Goal: Find specific page/section: Find specific page/section

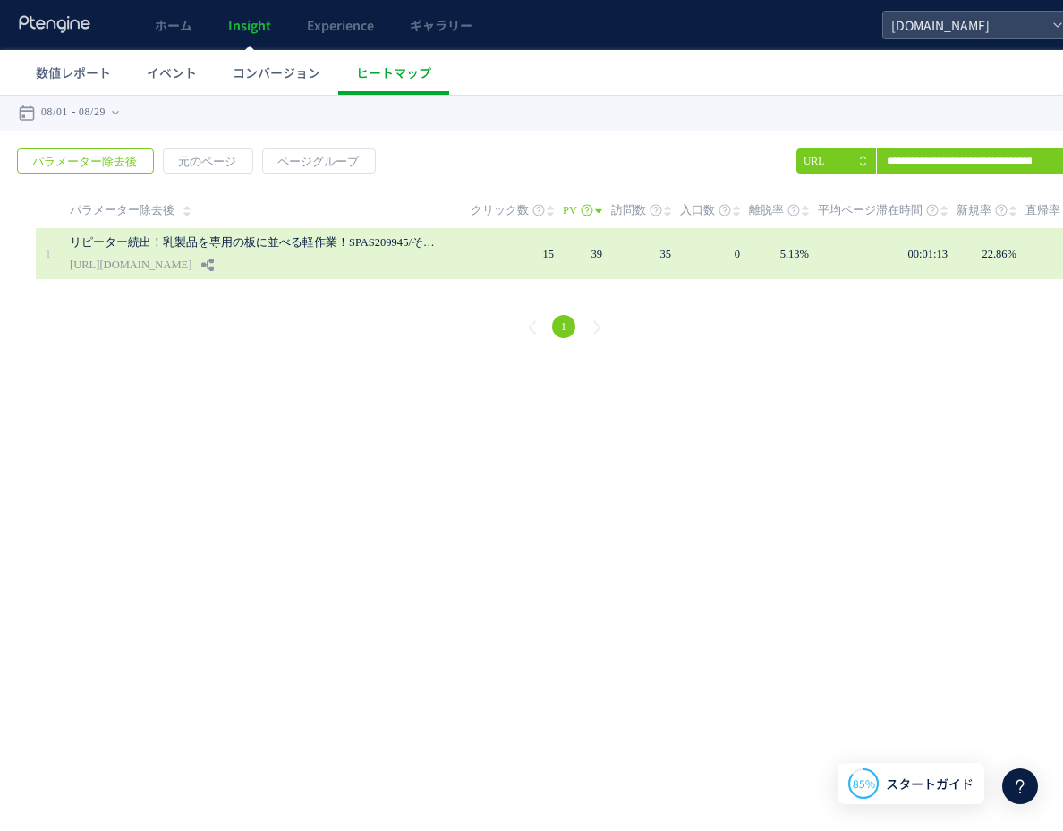
click at [191, 263] on link "[URL][DOMAIN_NAME]" at bounding box center [131, 264] width 122 height 21
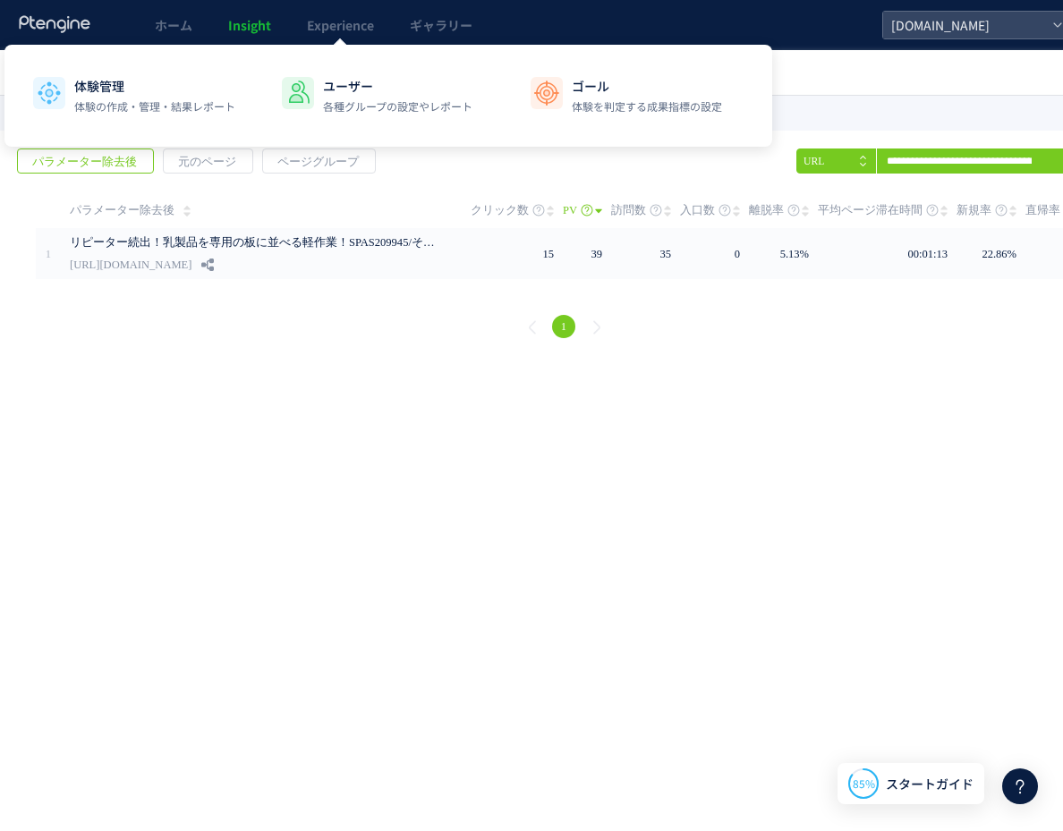
click at [413, 417] on html ".cls-1 { fill-rule: evenodd; } .cls-1 { fill: #ececec; } .cls-2 { fill: #929292…" at bounding box center [563, 256] width 1127 height 322
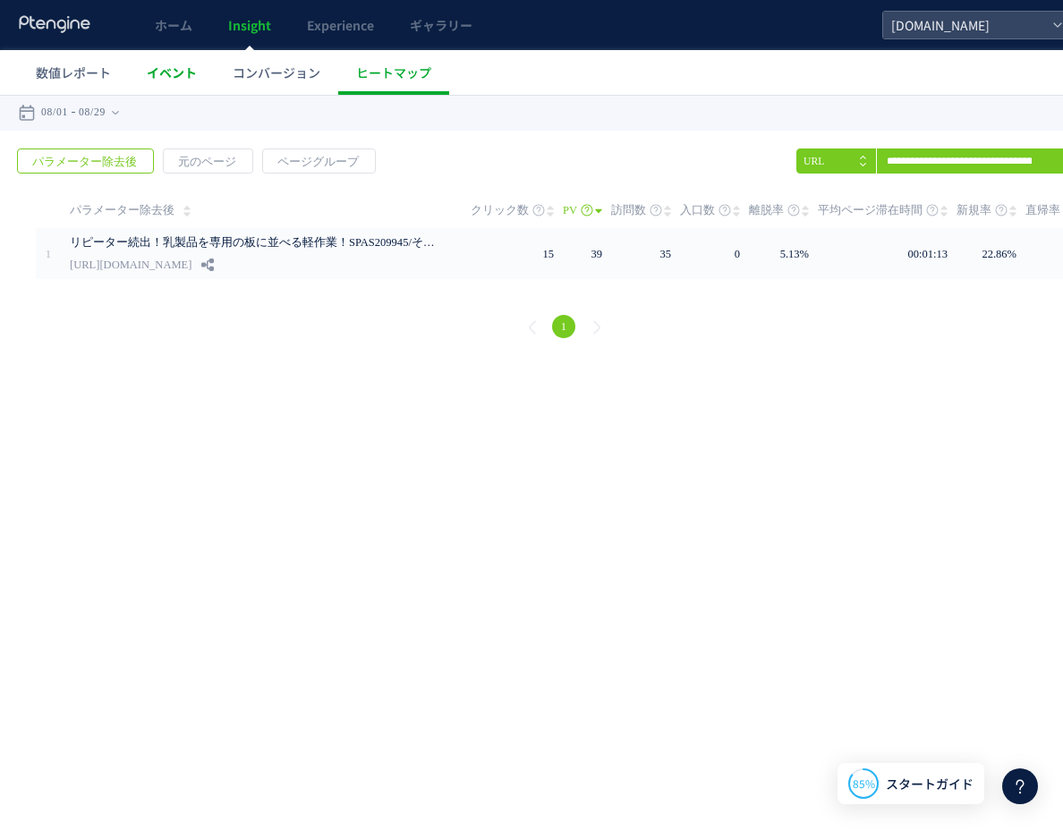
click at [190, 63] on link "イベント" at bounding box center [172, 72] width 86 height 45
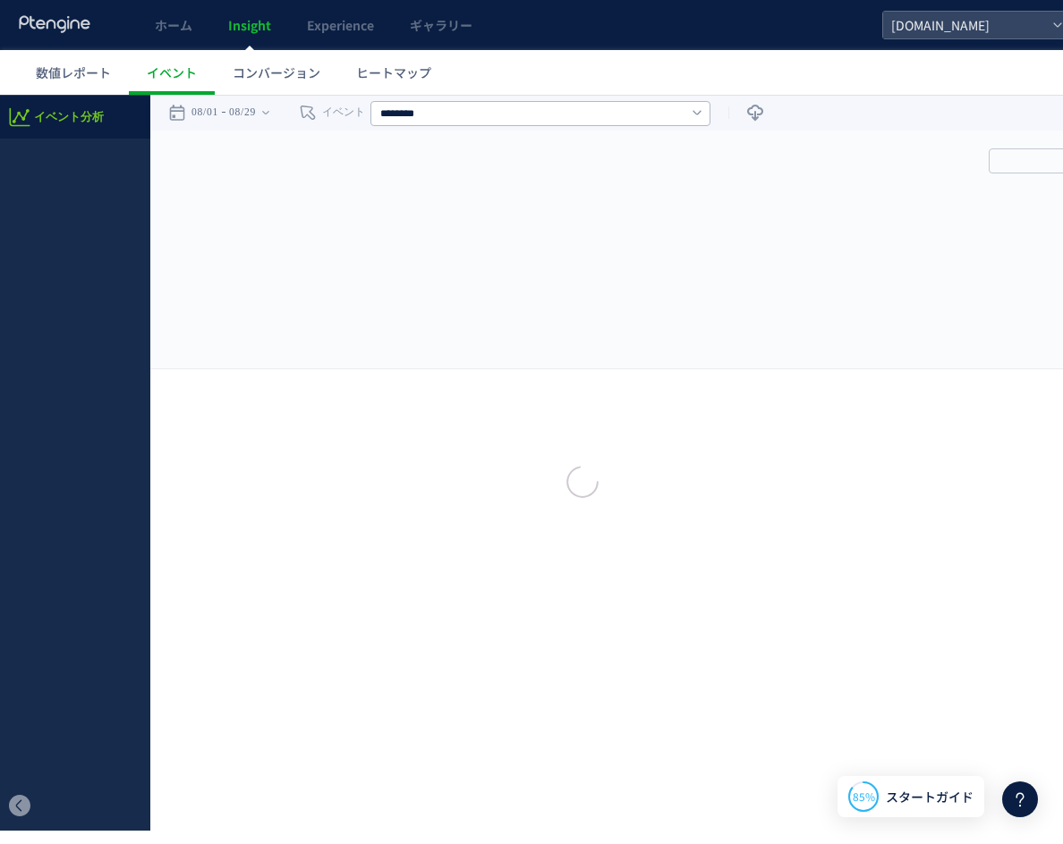
click at [182, 30] on div at bounding box center [531, 422] width 1063 height 844
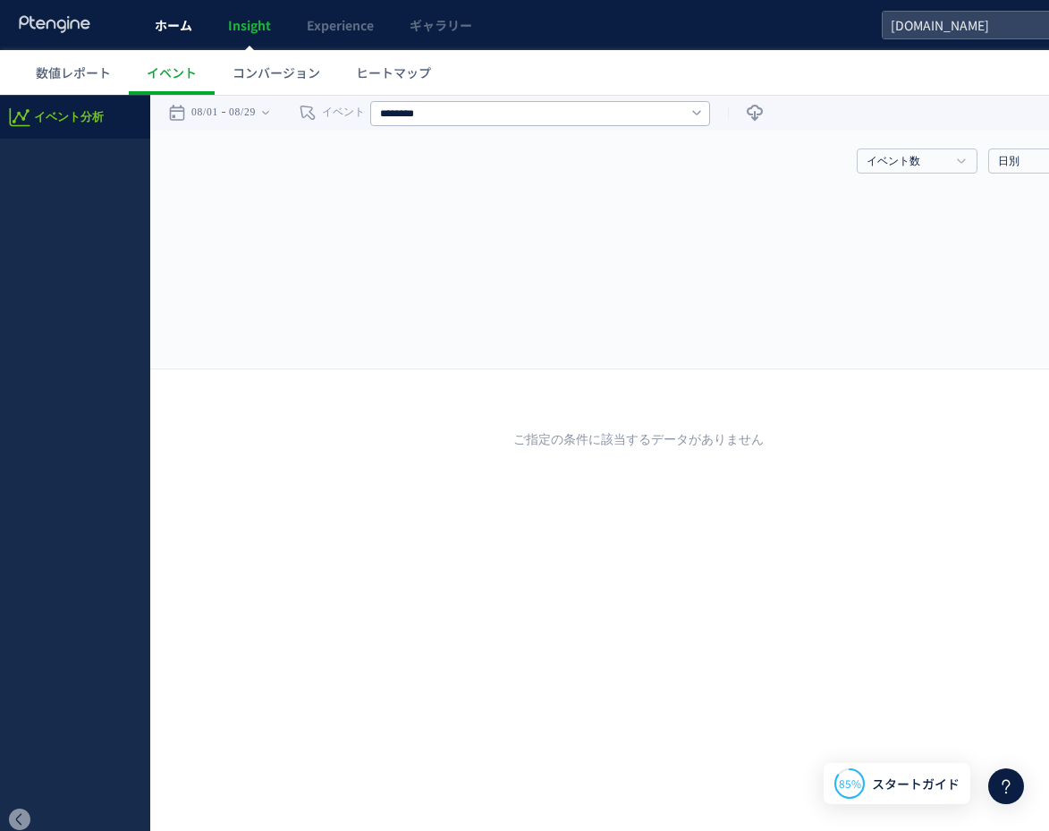
click at [173, 30] on span "ホーム" at bounding box center [174, 25] width 38 height 18
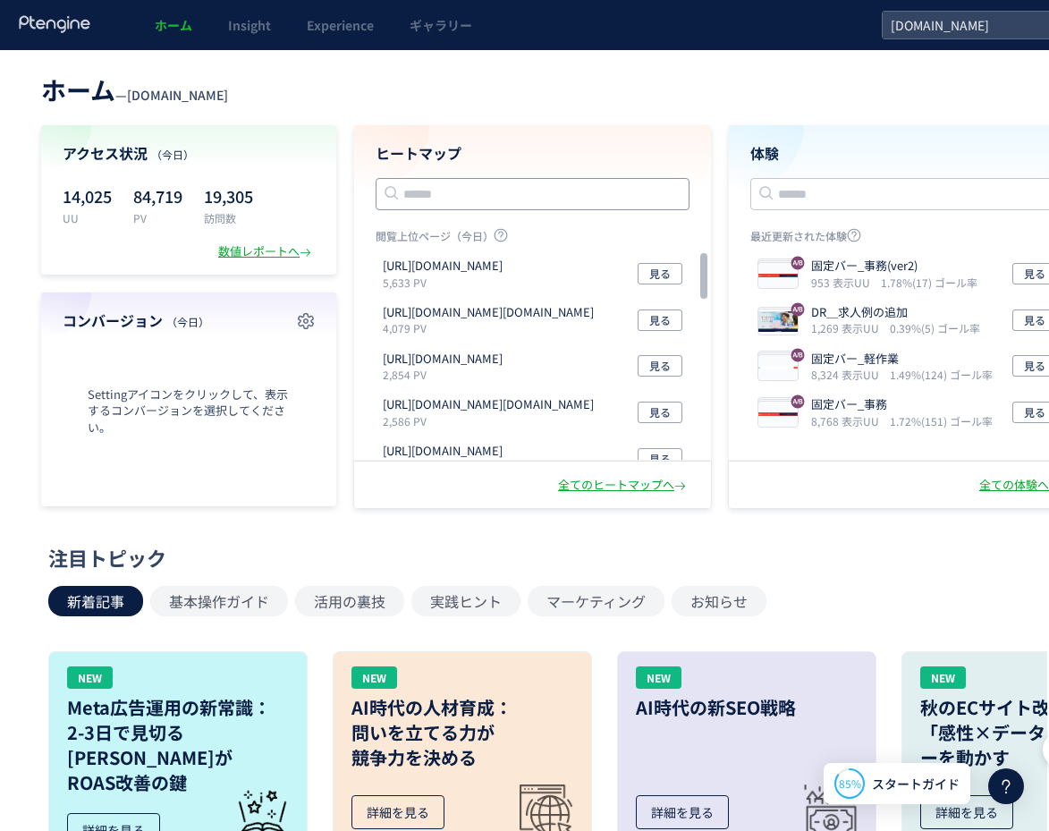
click at [467, 197] on input "text" at bounding box center [533, 194] width 314 height 32
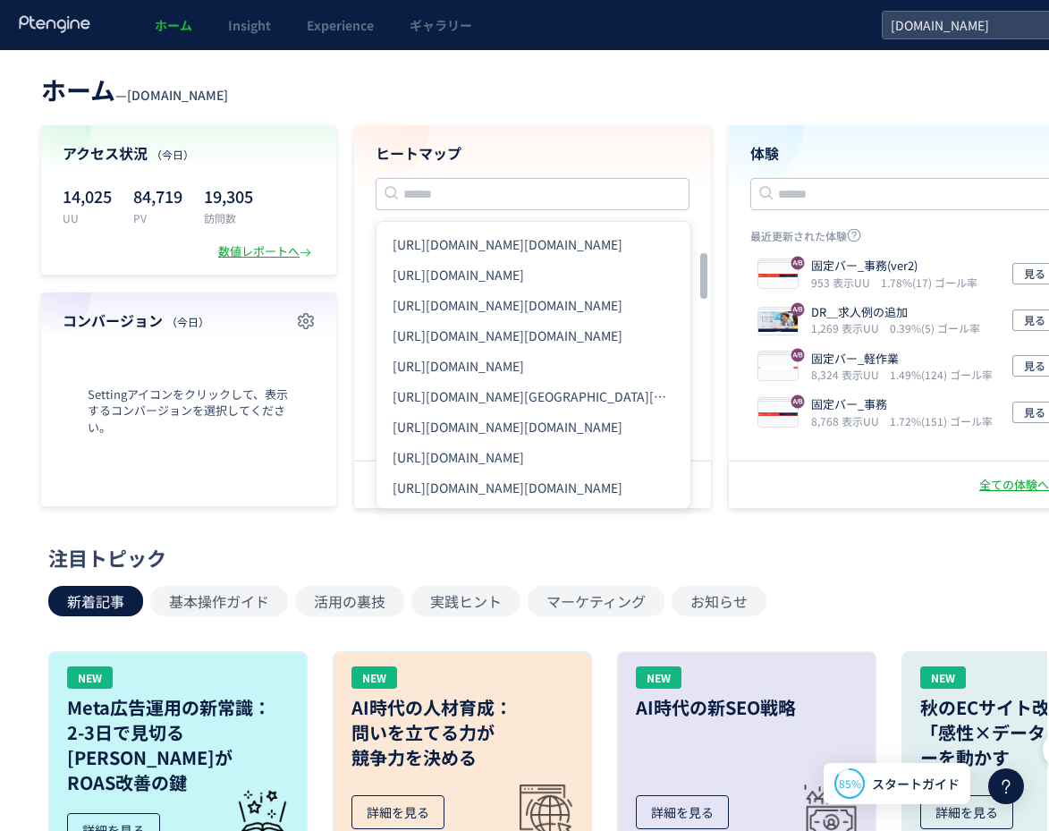
click at [638, 84] on header "ホーム — [GEOGRAPHIC_DATA][DOMAIN_NAME]" at bounding box center [563, 87] width 1045 height 39
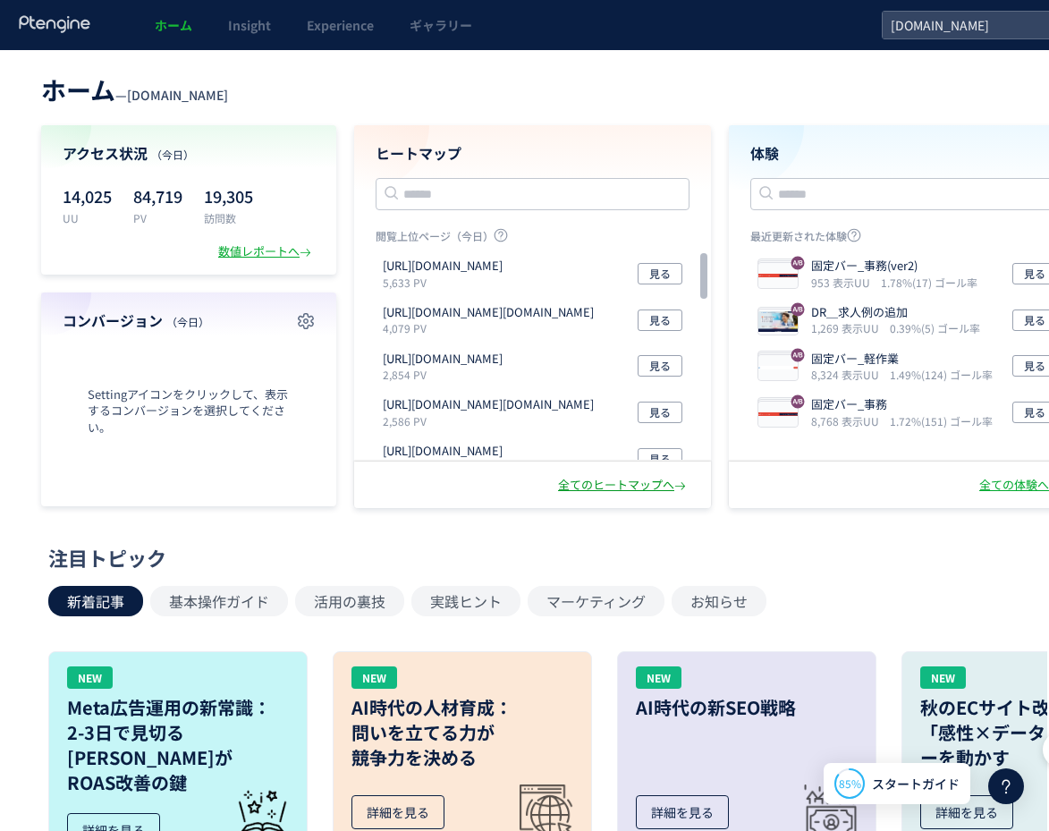
click at [612, 479] on div "全てのヒートマップへ" at bounding box center [623, 485] width 131 height 17
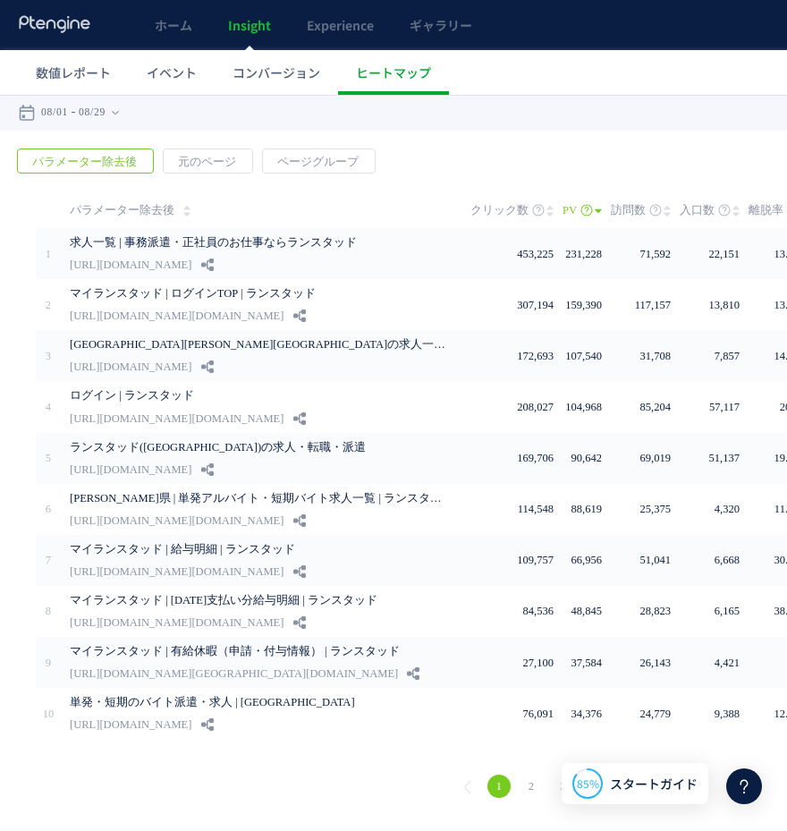
drag, startPoint x: 285, startPoint y: 117, endPoint x: 333, endPoint y: 113, distance: 47.6
click at [285, 117] on div "戻る デフォルト設定では本日のデータを表示しています。 カレンダーでご覧になりたい期間を指定することができます。 08/01 08/29 [DATE] [DA…" at bounding box center [563, 113] width 1127 height 36
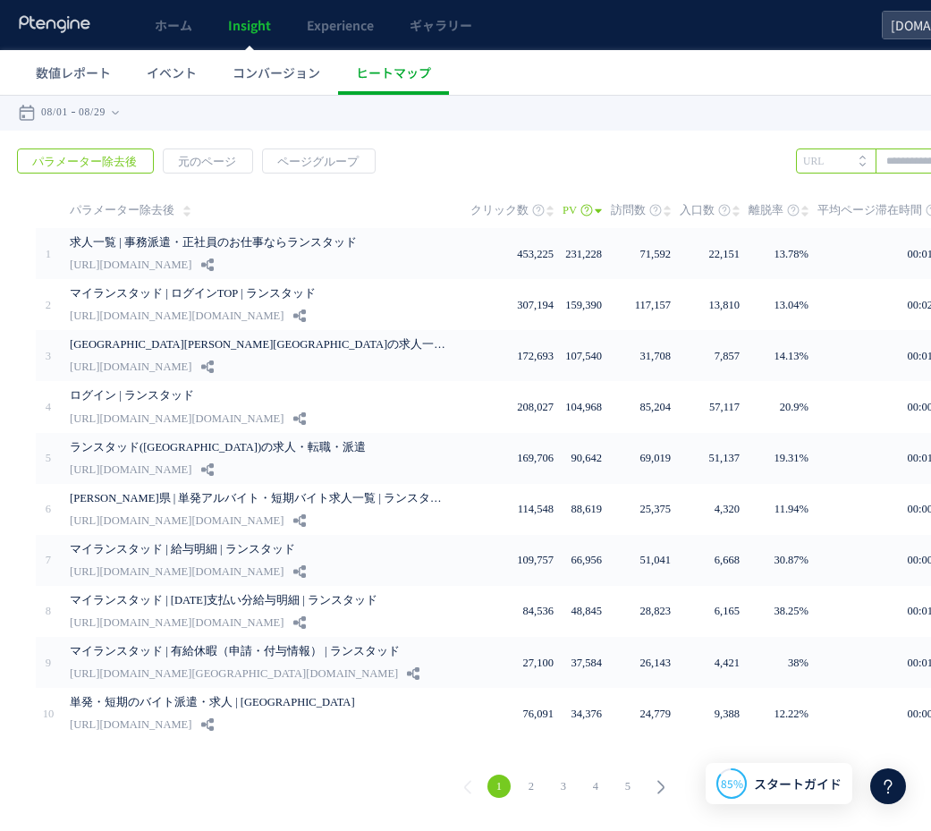
click at [899, 157] on input "text" at bounding box center [943, 160] width 295 height 25
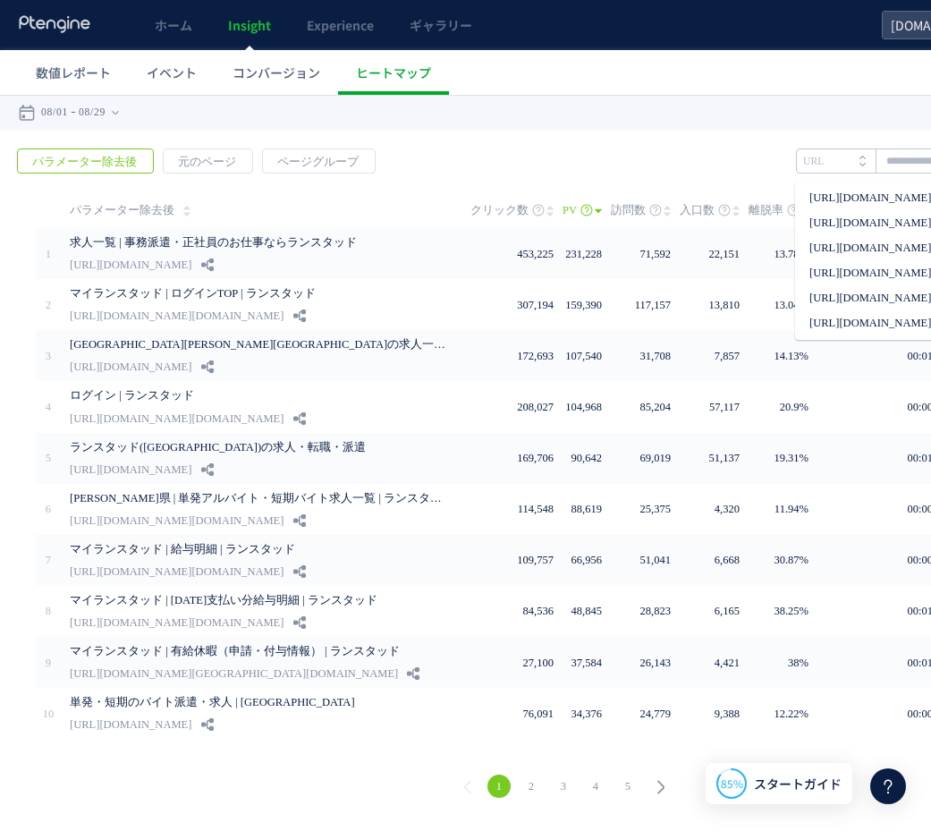
click at [930, 146] on div "戻る パラメーター除去後 元のページ ページグループ 実装" at bounding box center [563, 476] width 1127 height 690
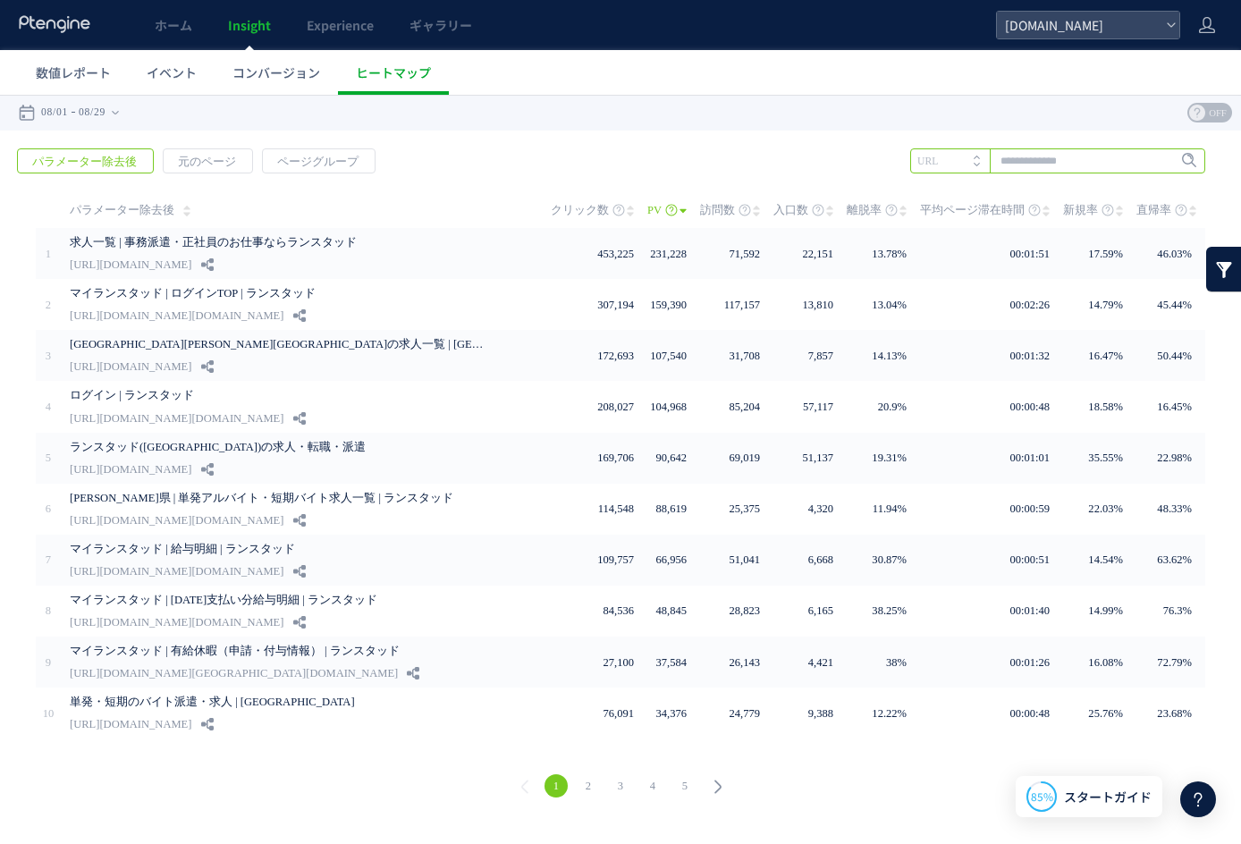
click at [1062, 164] on input "text" at bounding box center [1058, 160] width 295 height 25
paste input "**********"
type input "**********"
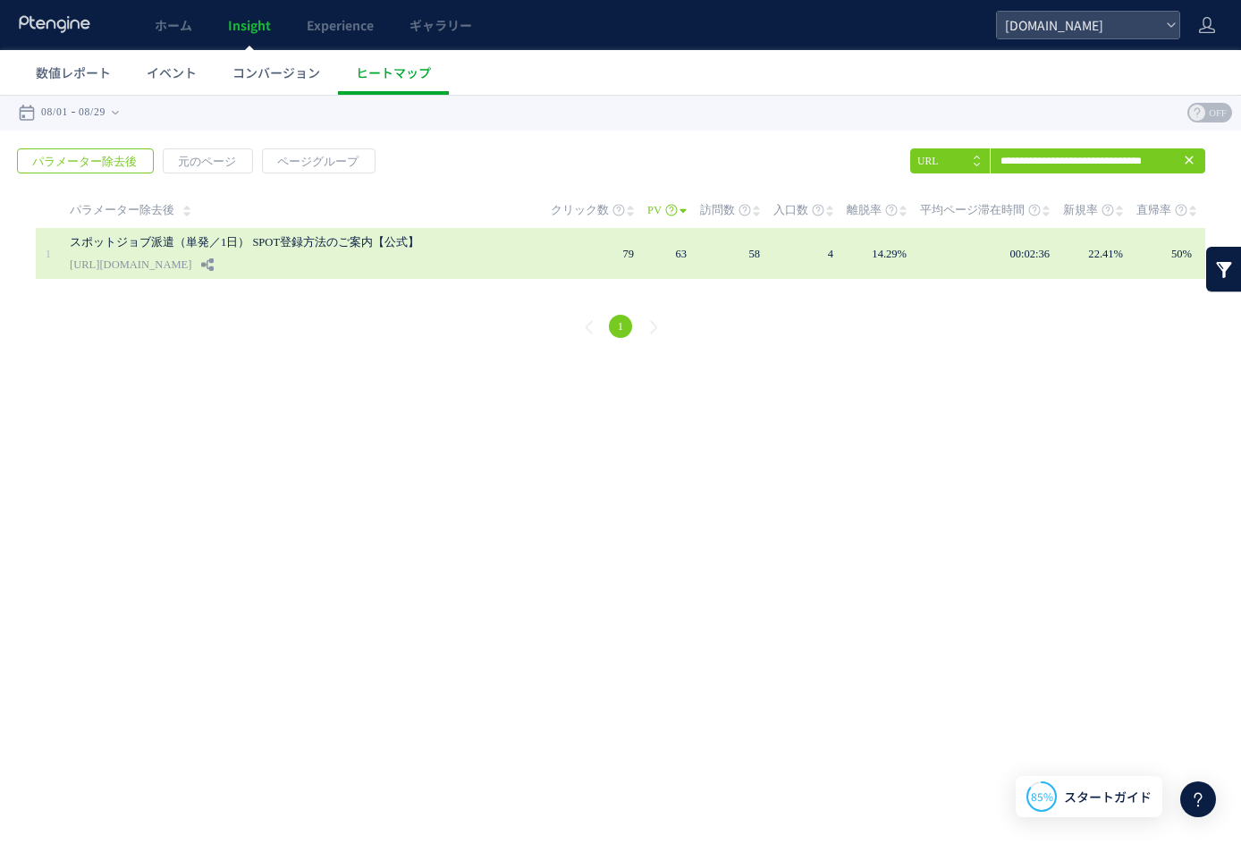
click at [496, 244] on div "スポットジョブ派遣（単発／1日） SPOT登録方法のご案内【公式】 [URL][DOMAIN_NAME]" at bounding box center [298, 253] width 456 height 51
